Goal: Information Seeking & Learning: Learn about a topic

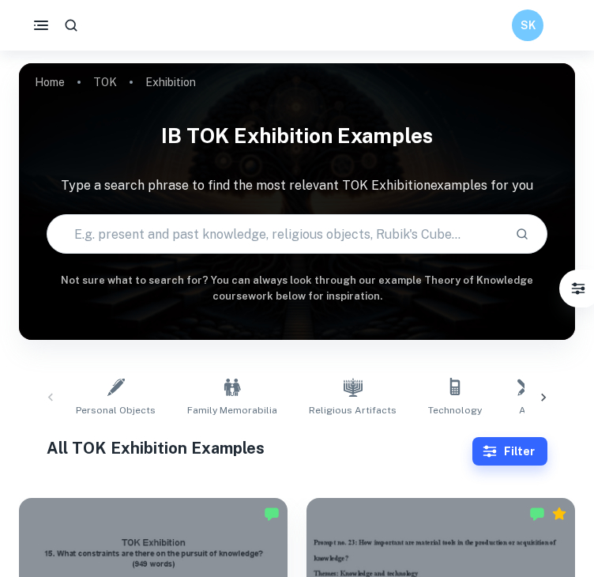
click at [203, 232] on input "text" at bounding box center [274, 234] width 455 height 44
click at [104, 233] on input "text" at bounding box center [274, 234] width 455 height 44
paste input "What are the implications of having or not having knowledge?"
type input "What are the implications of having or not having knowledge?"
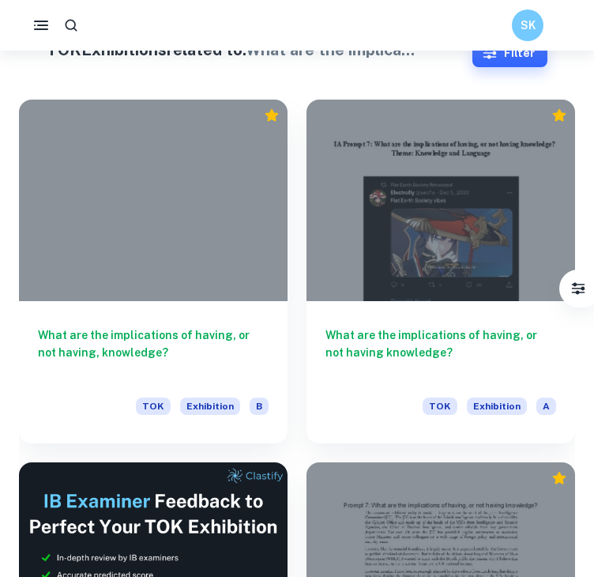
scroll to position [430, 0]
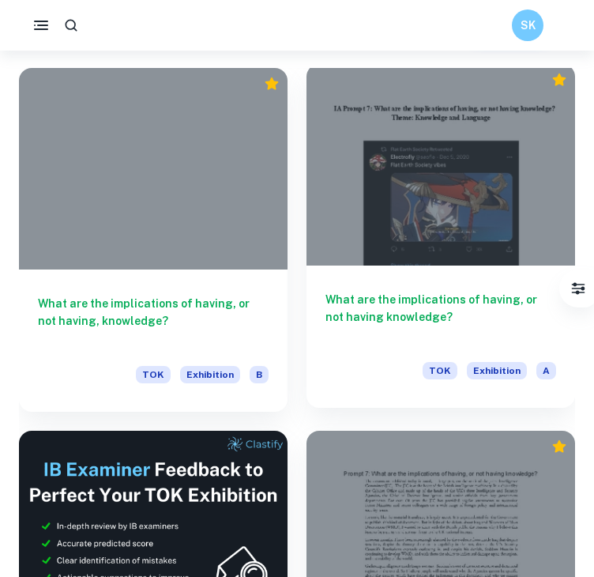
click at [386, 314] on h6 "What are the implications of having, or not having knowledge?" at bounding box center [441, 317] width 231 height 52
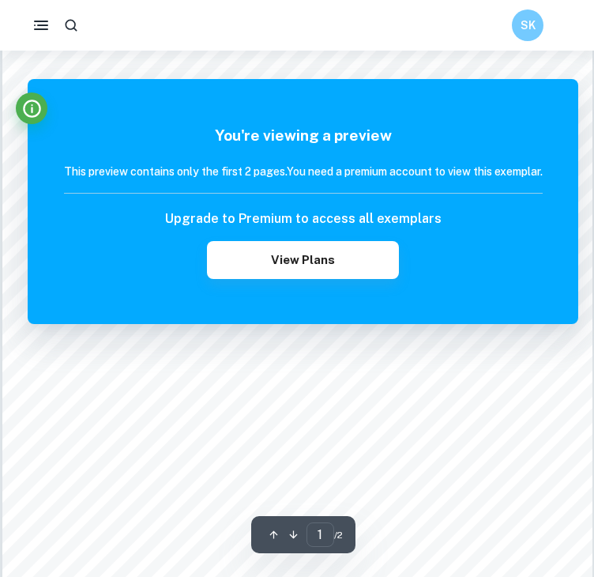
scroll to position [191, 0]
click at [522, 81] on div "You're viewing a preview This preview contains only the first 2 pages. You need…" at bounding box center [303, 201] width 551 height 245
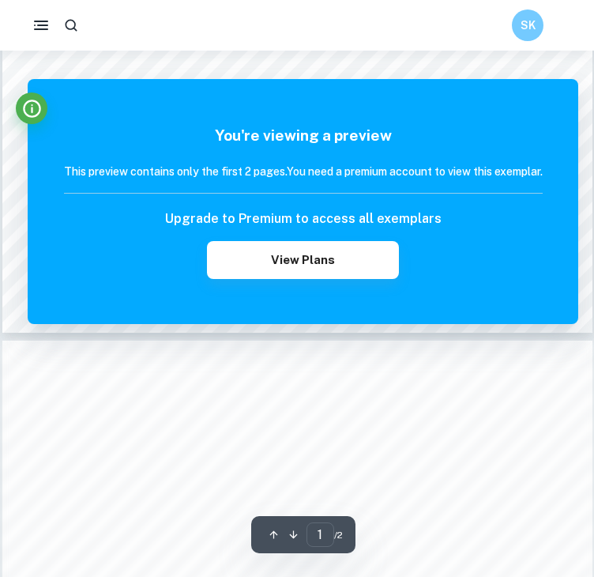
scroll to position [566, 0]
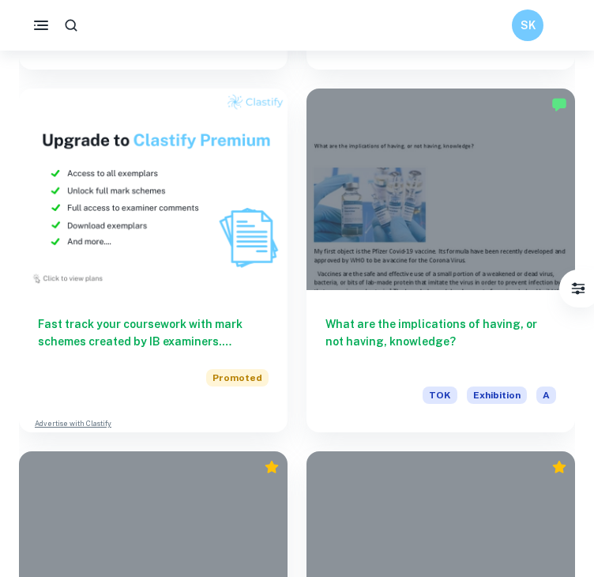
scroll to position [1503, 0]
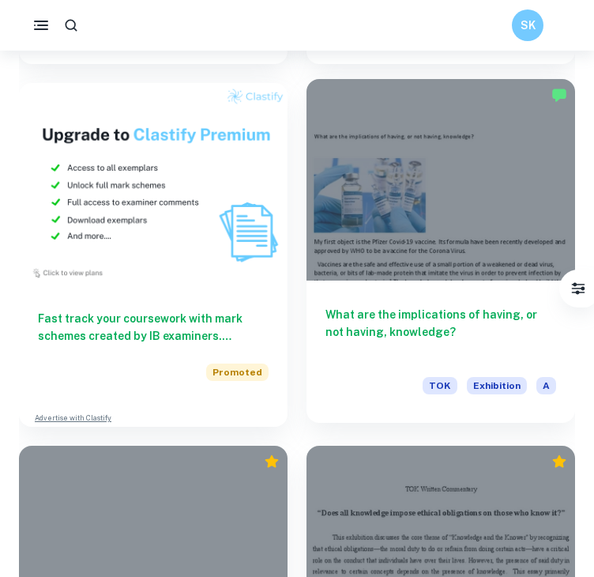
click at [401, 241] on div at bounding box center [441, 180] width 269 height 202
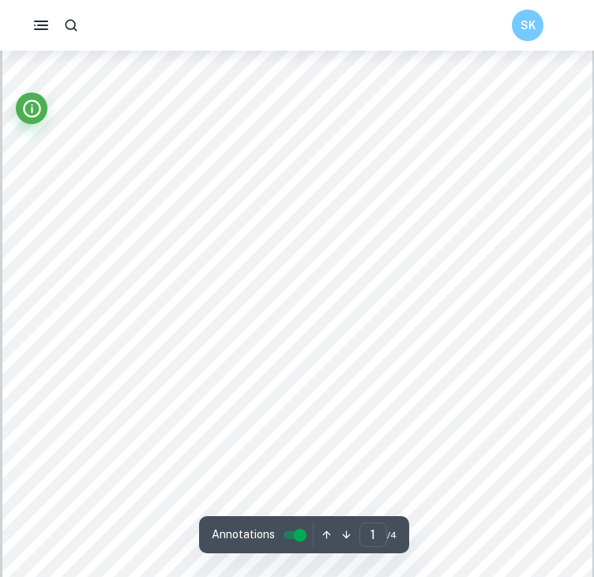
scroll to position [230, 0]
